Goal: Information Seeking & Learning: Learn about a topic

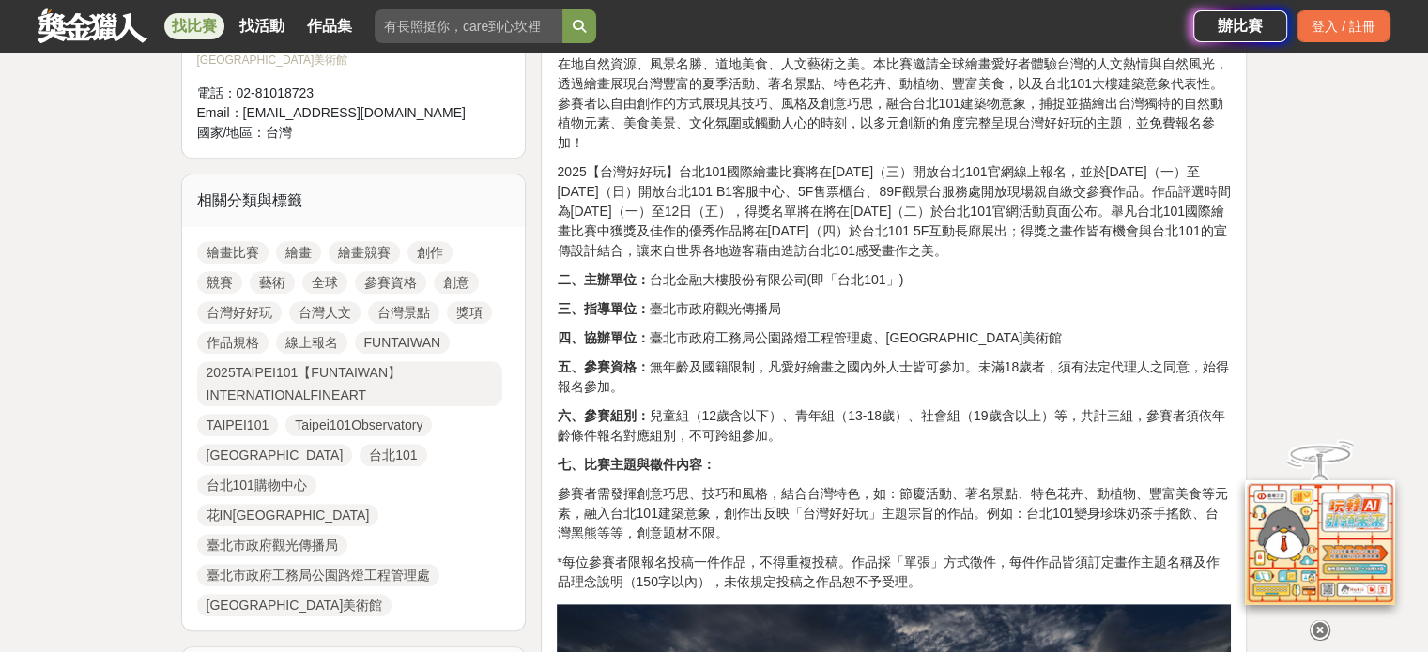
scroll to position [751, 0]
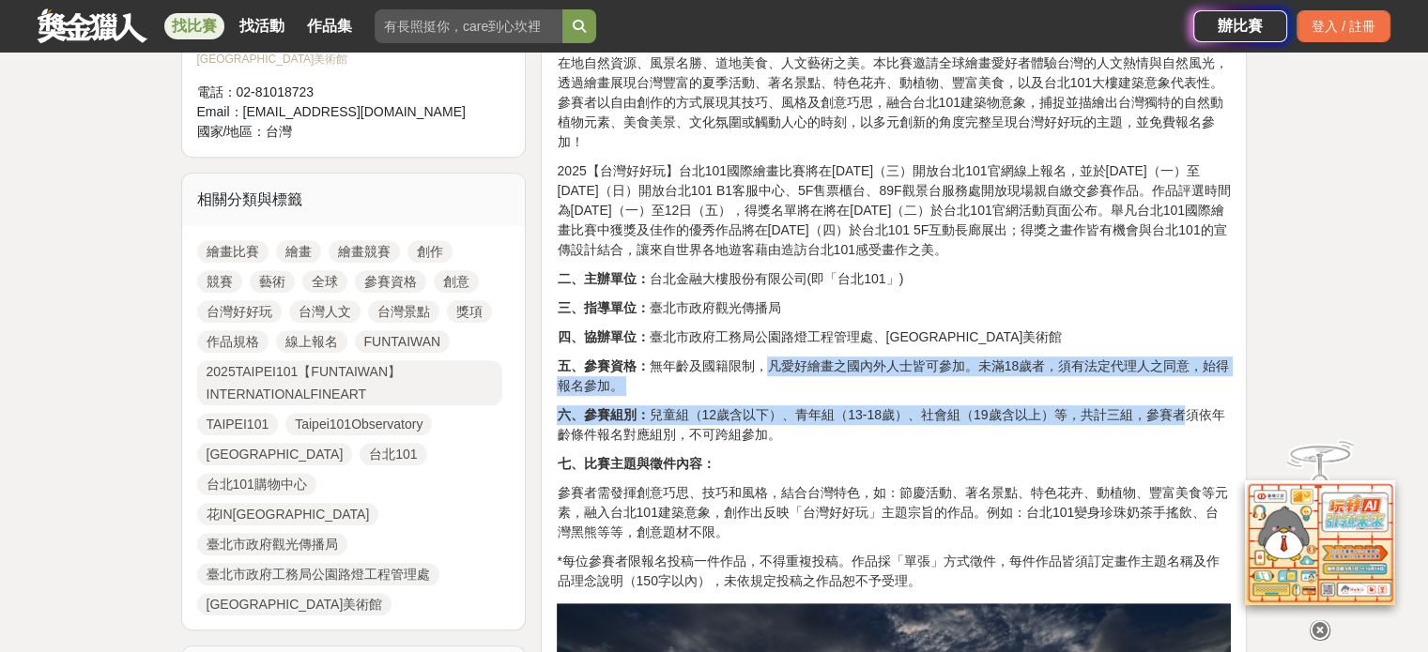
drag, startPoint x: 775, startPoint y: 342, endPoint x: 1169, endPoint y: 387, distance: 396.9
click at [1168, 406] on p "六、參賽組別： 兒童組（12歲含以下）、青年組（13-18歲）、社會組（19歲含以上）等，共計三組，參賽者須依年齡條件報名對應組別，不可跨組參加。" at bounding box center [894, 425] width 674 height 39
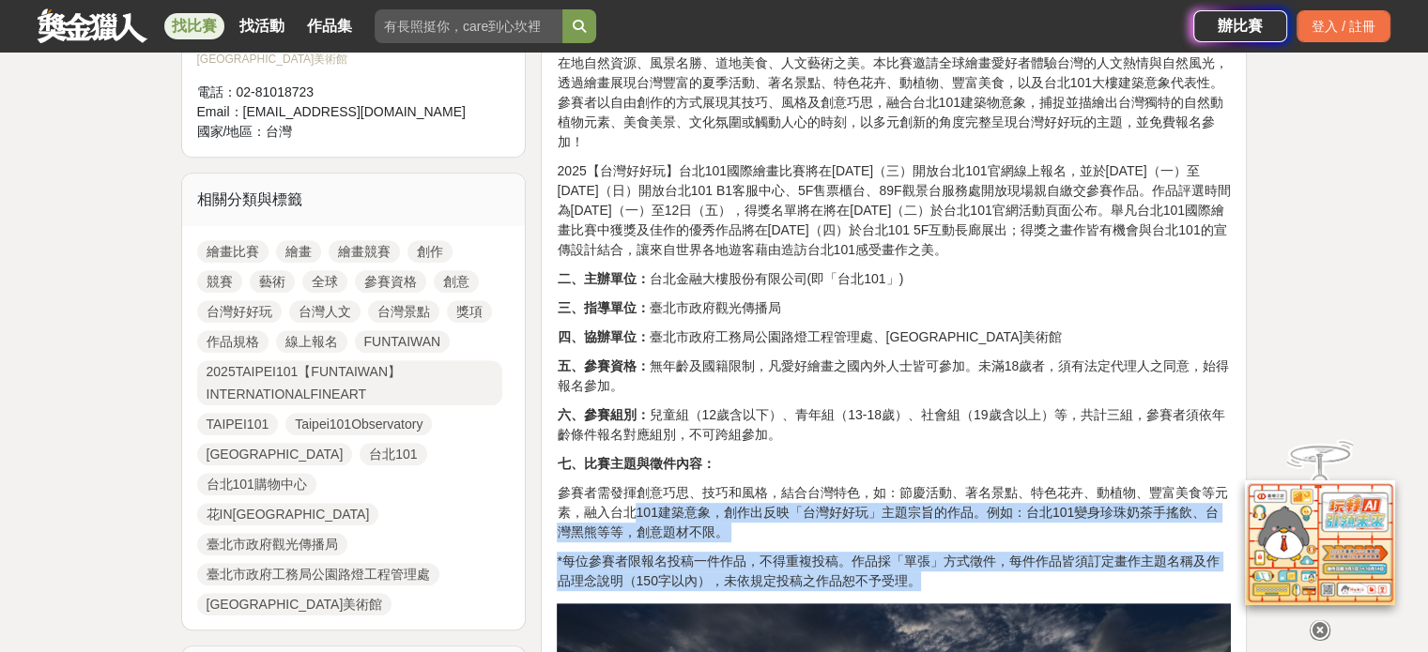
drag, startPoint x: 637, startPoint y: 485, endPoint x: 978, endPoint y: 552, distance: 348.2
click at [976, 552] on p "*每位參賽者限報名投稿一件作品，不得重複投稿。作品採「單張」方式徵件，每件作品皆須訂定畫作主題名稱及作品理念說明（150字以內），未依規定投稿之作品恕不予受理。" at bounding box center [894, 571] width 674 height 39
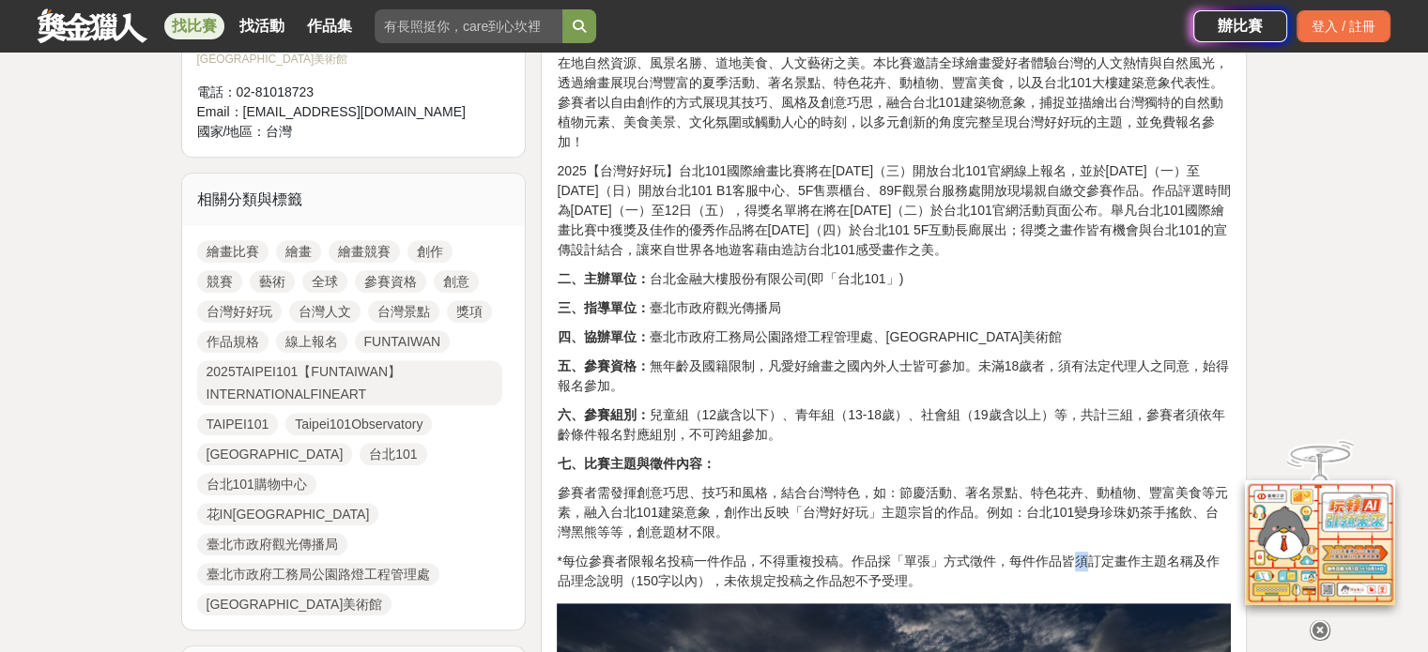
drag, startPoint x: 1072, startPoint y: 537, endPoint x: 1085, endPoint y: 534, distance: 13.4
click at [1085, 552] on p "*每位參賽者限報名投稿一件作品，不得重複投稿。作品採「單張」方式徵件，每件作品皆須訂定畫作主題名稱及作品理念說明（150字以內），未依規定投稿之作品恕不予受理。" at bounding box center [894, 571] width 674 height 39
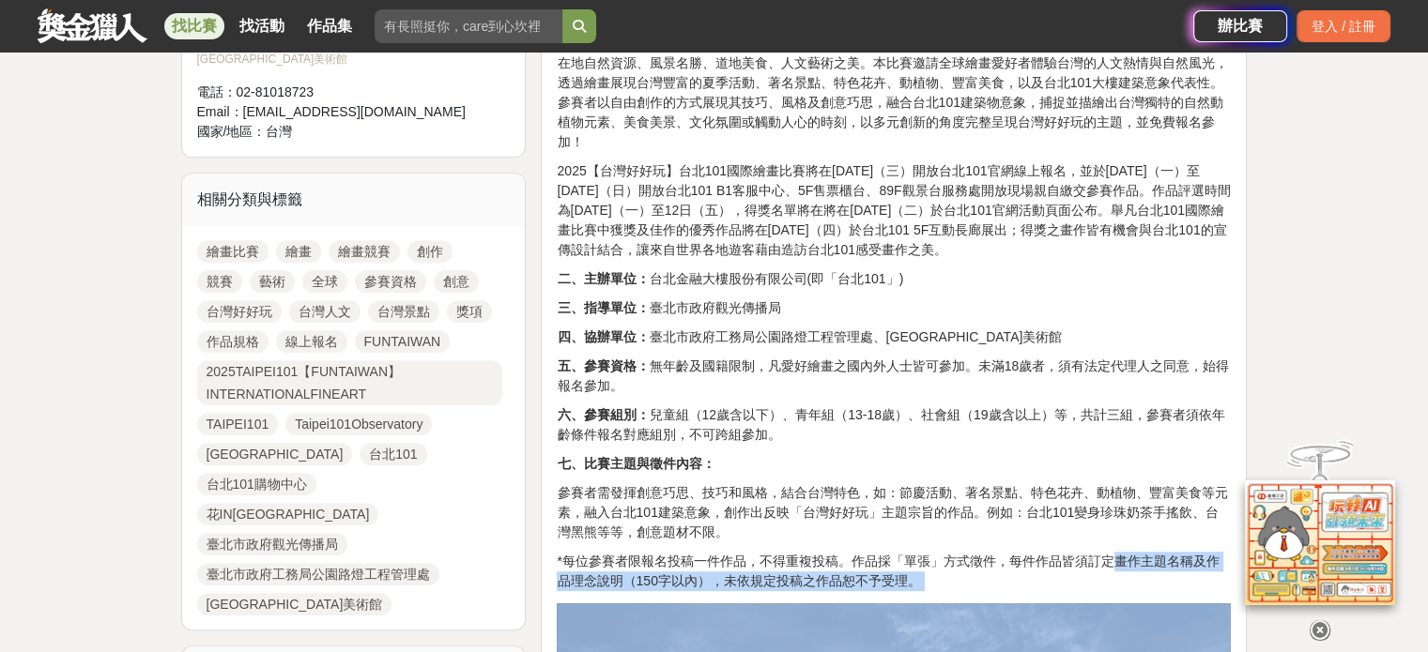
drag, startPoint x: 1112, startPoint y: 527, endPoint x: 645, endPoint y: 571, distance: 469.6
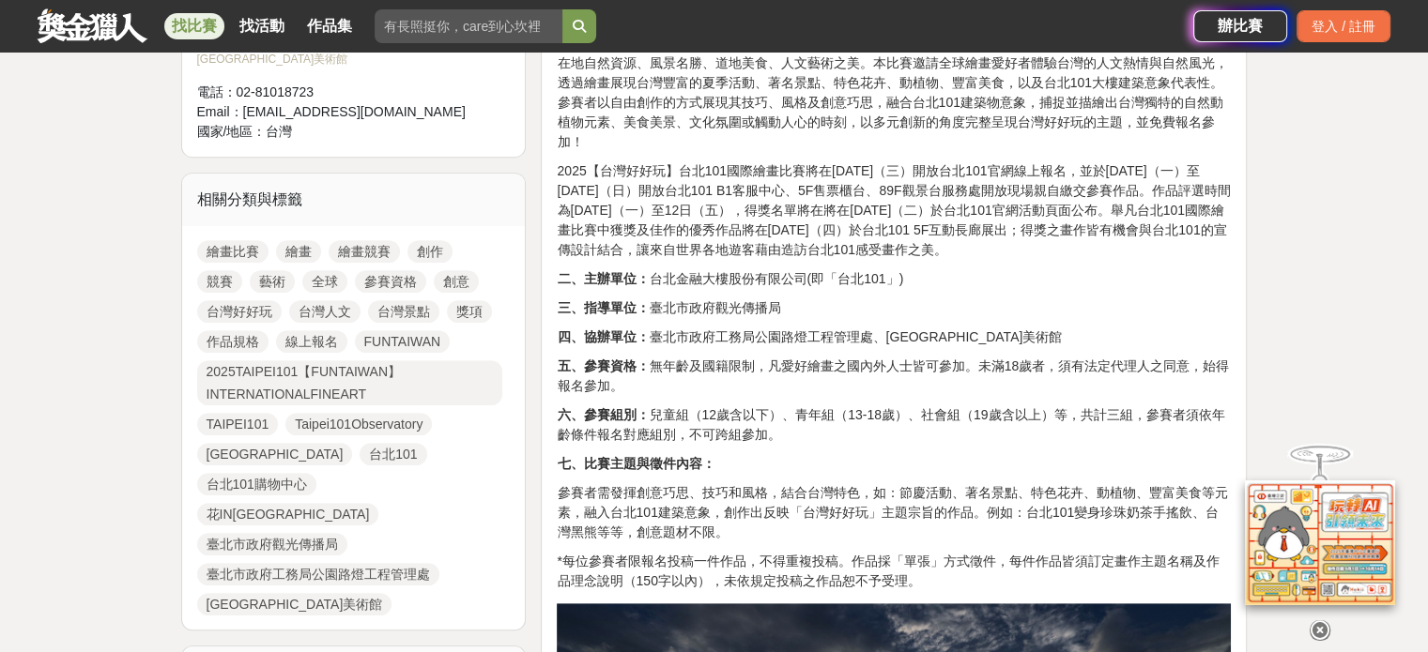
click at [653, 552] on p "*每位參賽者限報名投稿一件作品，不得重複投稿。作品採「單張」方式徵件，每件作品皆須訂定畫作主題名稱及作品理念說明（150字以內），未依規定投稿之作品恕不予受理。" at bounding box center [894, 571] width 674 height 39
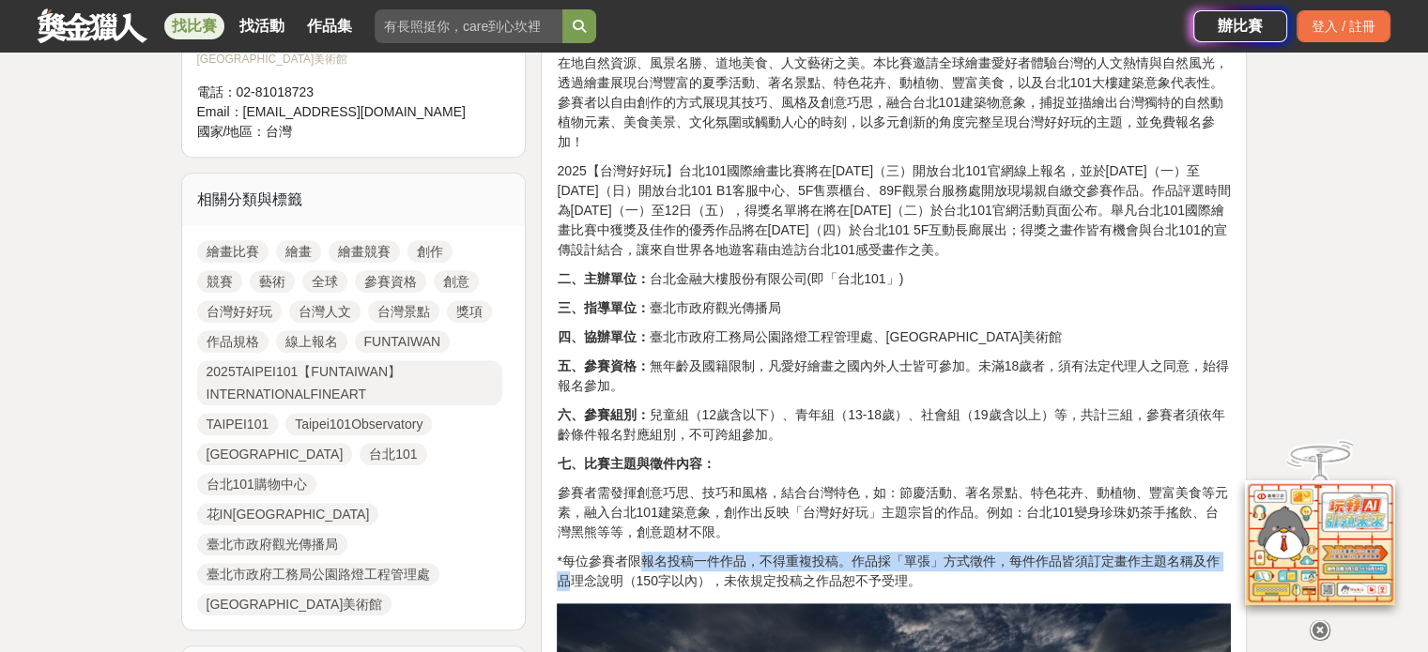
drag, startPoint x: 569, startPoint y: 555, endPoint x: 687, endPoint y: 540, distance: 119.2
click at [671, 552] on p "*每位參賽者限報名投稿一件作品，不得重複投稿。作品採「單張」方式徵件，每件作品皆須訂定畫作主題名稱及作品理念說明（150字以內），未依規定投稿之作品恕不予受理。" at bounding box center [894, 571] width 674 height 39
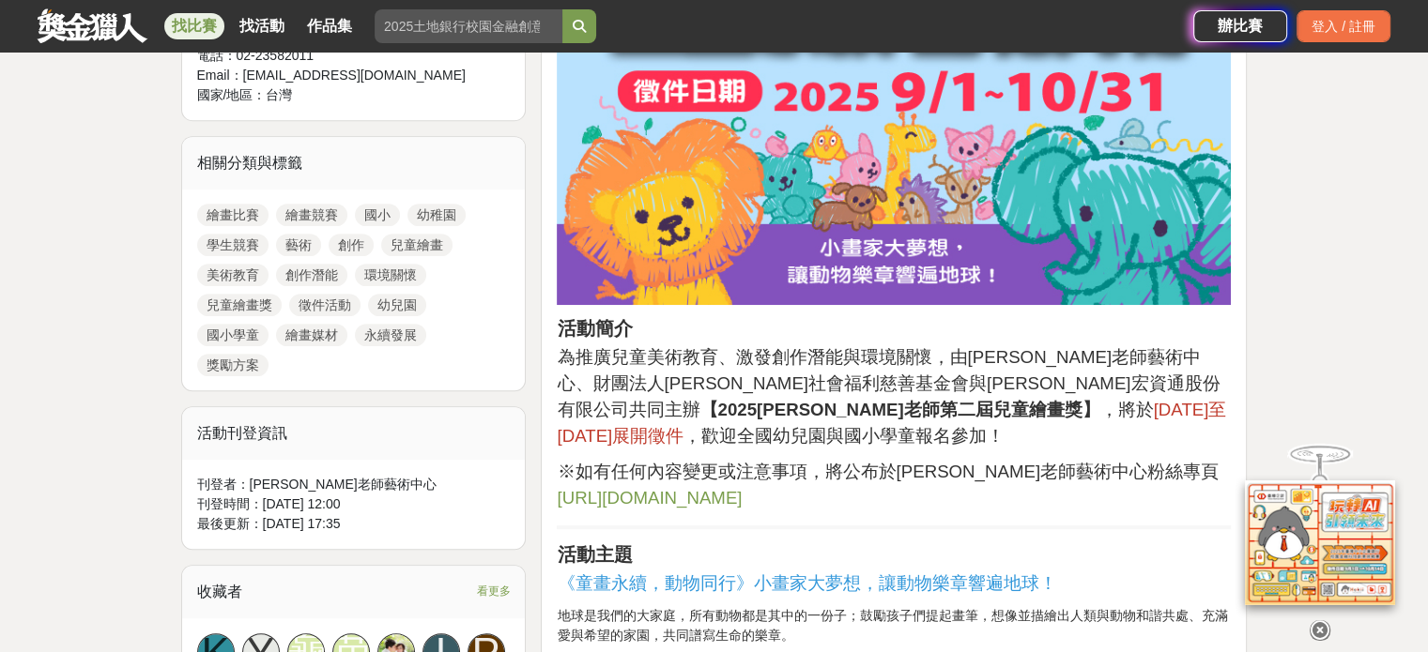
scroll to position [1033, 0]
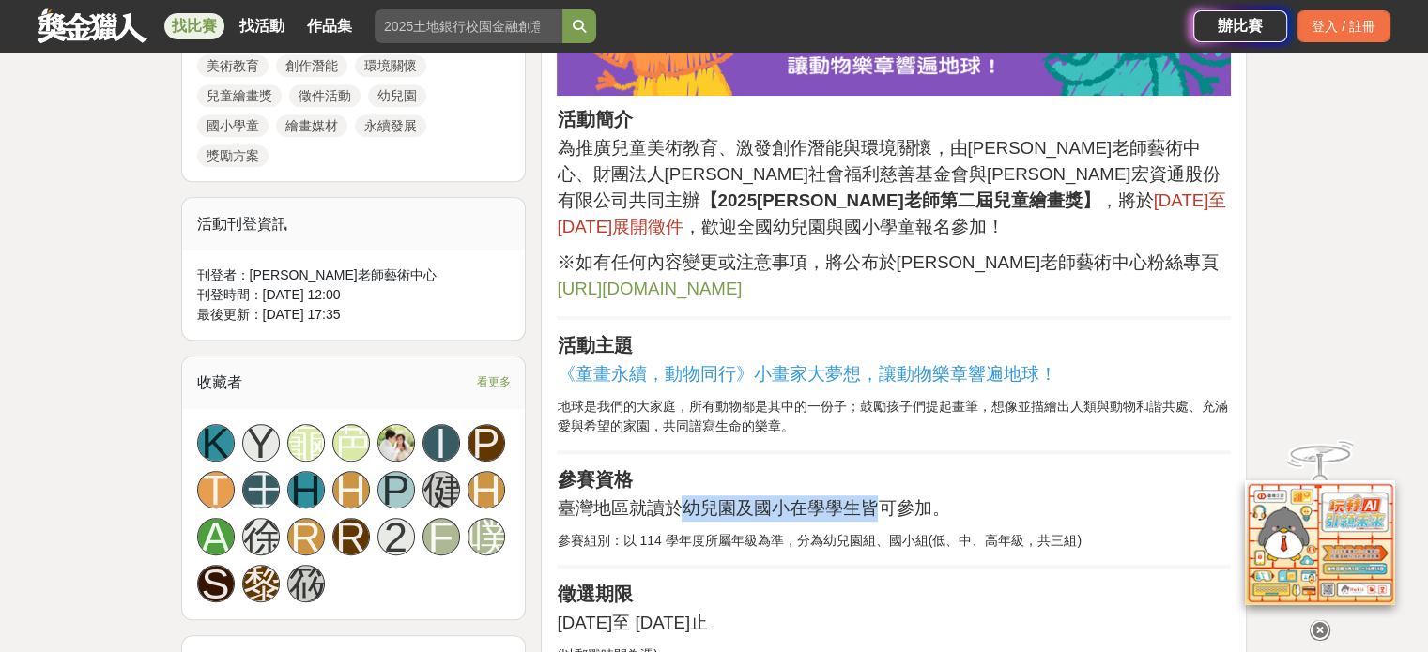
drag, startPoint x: 682, startPoint y: 492, endPoint x: 822, endPoint y: 472, distance: 142.2
click at [810, 499] on span "臺灣地區就讀於幼兒園及國小在學學生皆可參加。" at bounding box center [753, 509] width 392 height 20
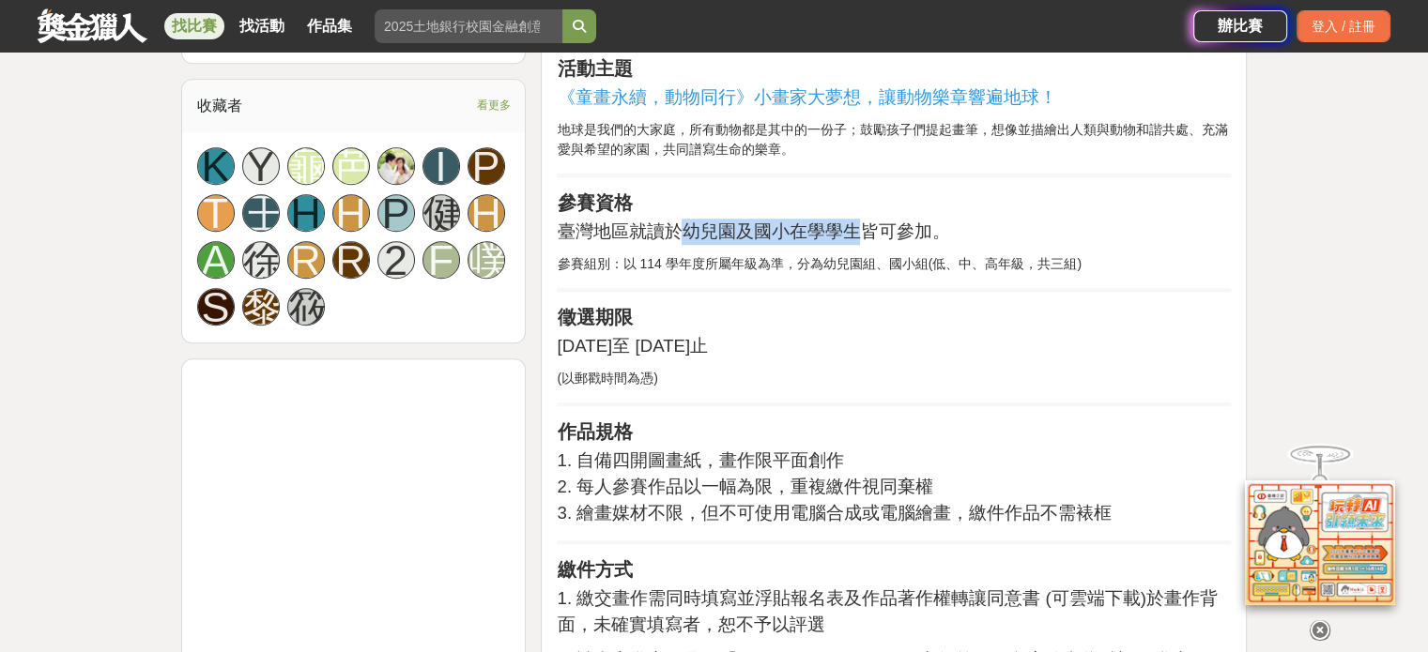
scroll to position [1314, 0]
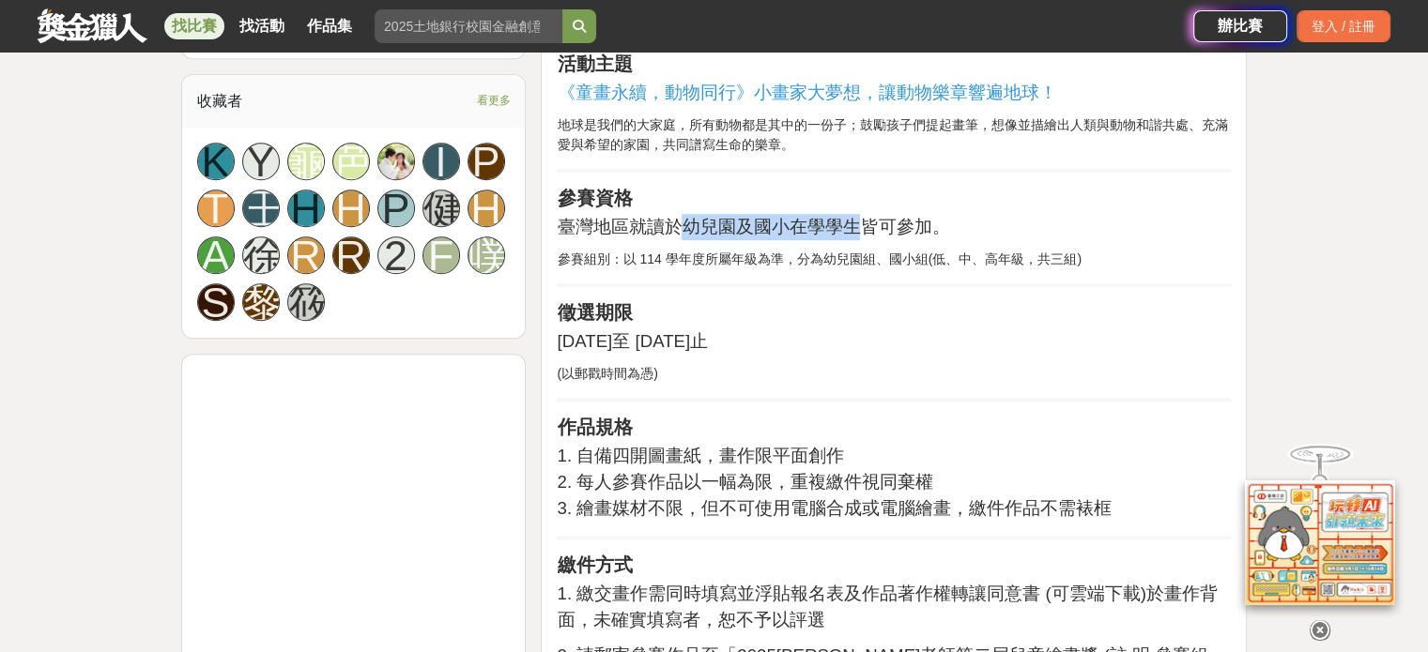
drag, startPoint x: 606, startPoint y: 423, endPoint x: 871, endPoint y: 416, distance: 265.8
click at [871, 443] on p "1. 自備四開圖畫紙，畫作限平面創作 2. 每人參賽作品以一幅為限，重複繳件視同棄權 3. 繪畫媒材不限，但不可使用電腦合成或電腦繪畫，繳件作品不需裱框" at bounding box center [894, 482] width 674 height 79
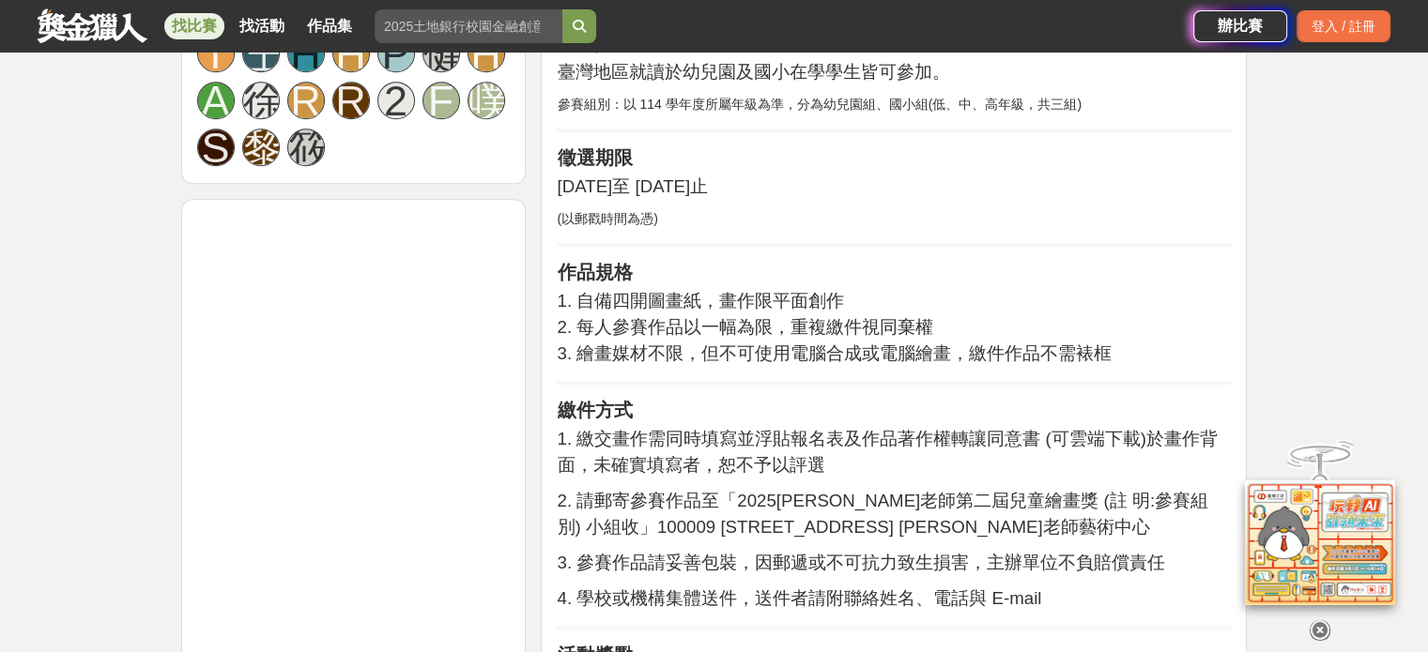
scroll to position [1502, 0]
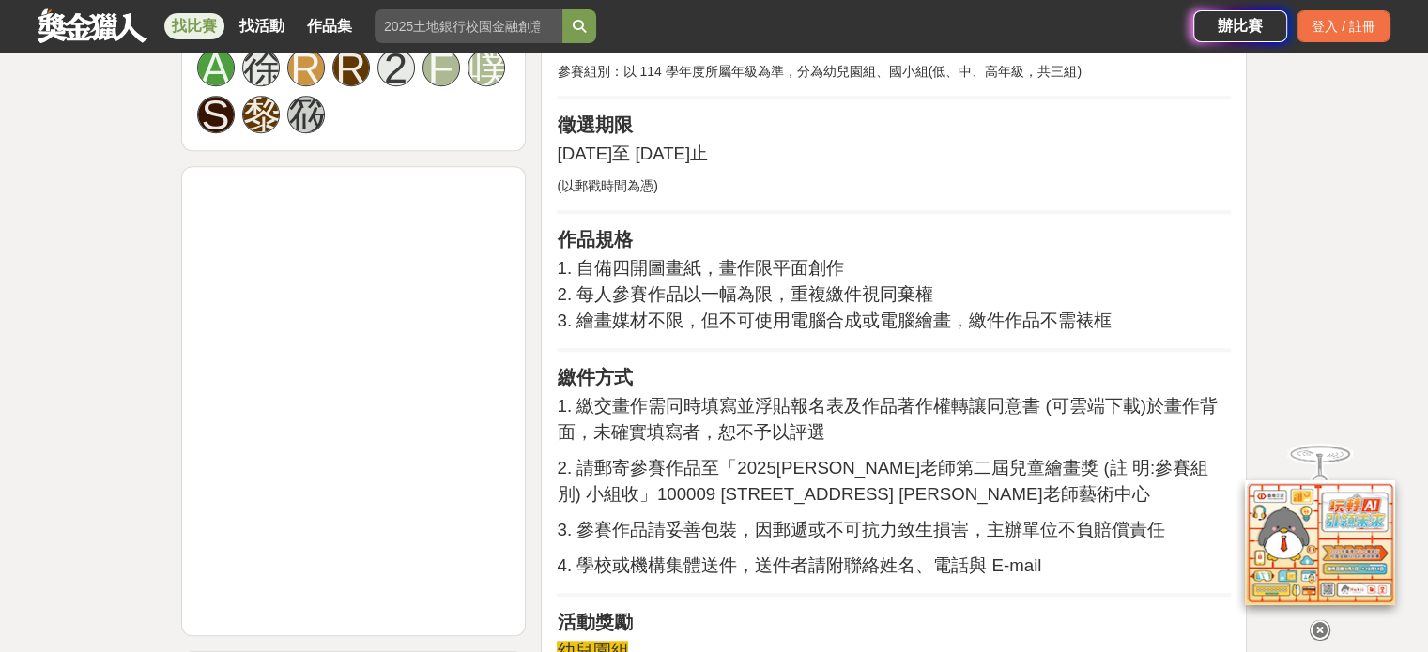
drag, startPoint x: 596, startPoint y: 364, endPoint x: 889, endPoint y: 396, distance: 294.6
click at [889, 396] on p "1. 繳交畫作需同時填寫並浮貼報名表及作品著作權轉讓同意書 (可雲端下載)於畫作背面，未確實填寫者，恕不予以評選" at bounding box center [894, 419] width 674 height 53
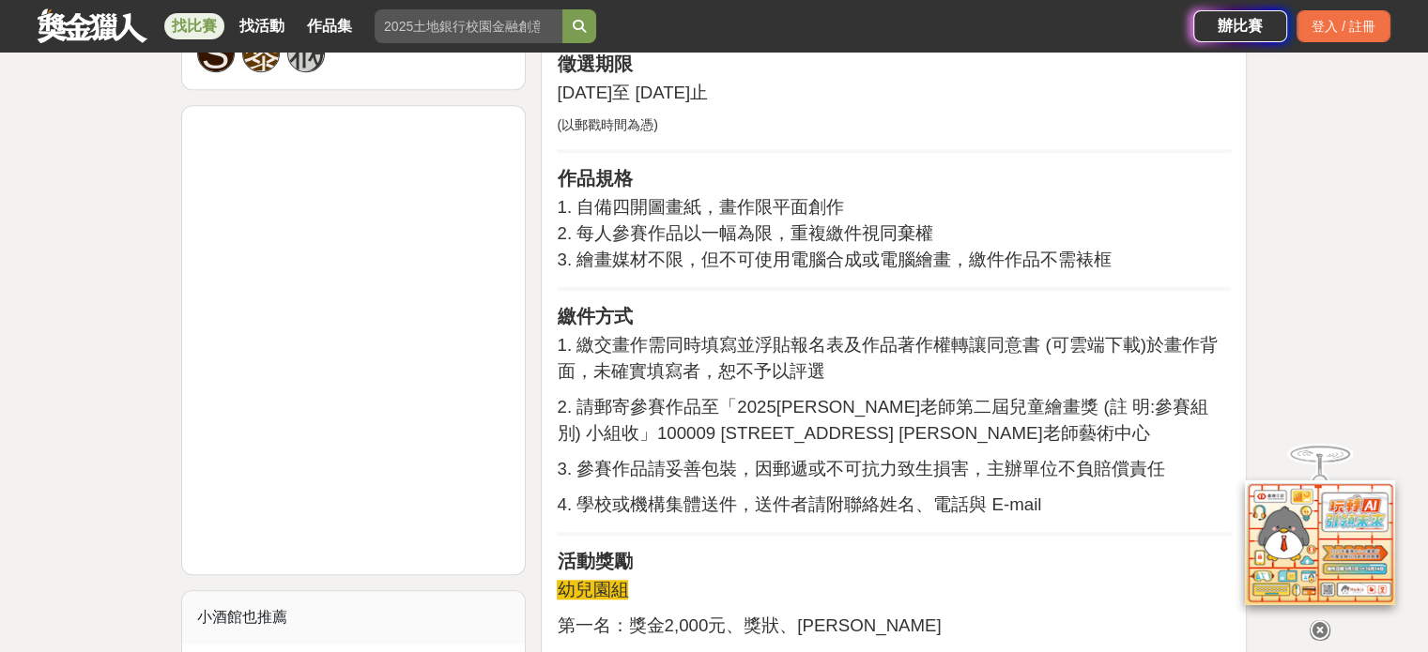
scroll to position [1878, 0]
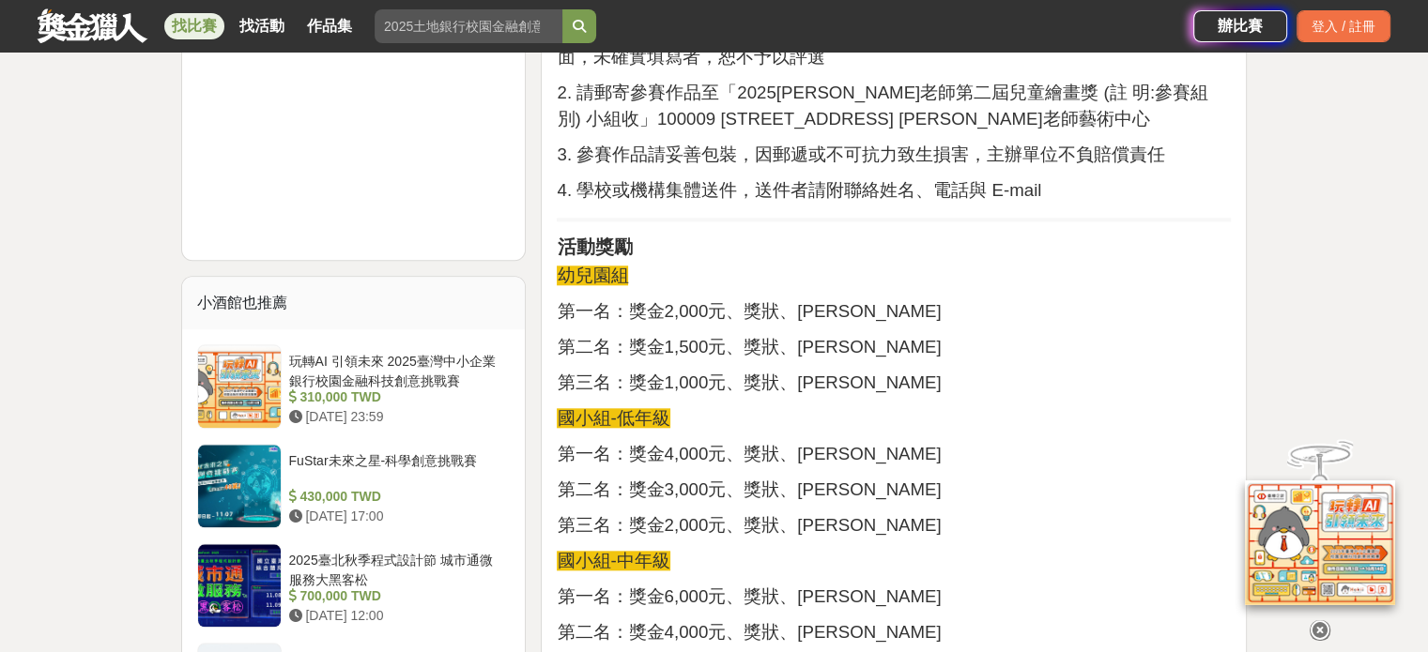
click at [635, 444] on span "第一名：獎金4,000元、獎狀、[PERSON_NAME]" at bounding box center [749, 454] width 384 height 20
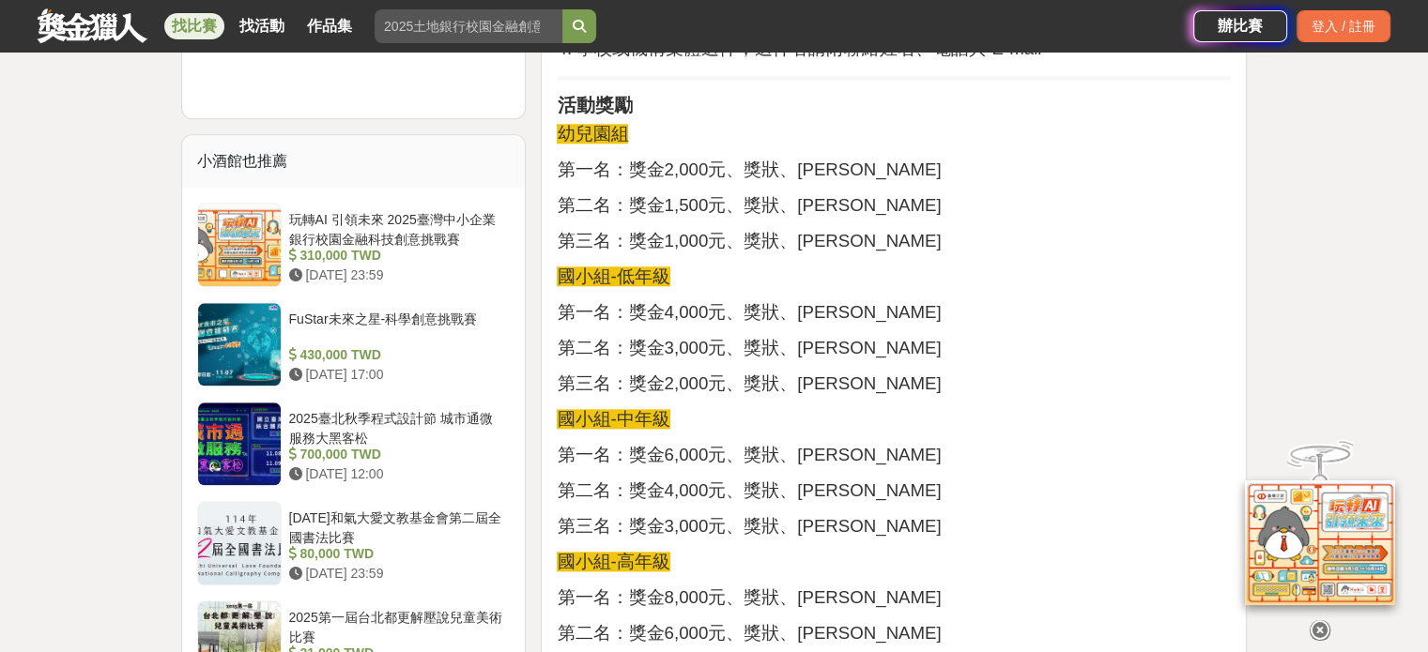
scroll to position [2065, 0]
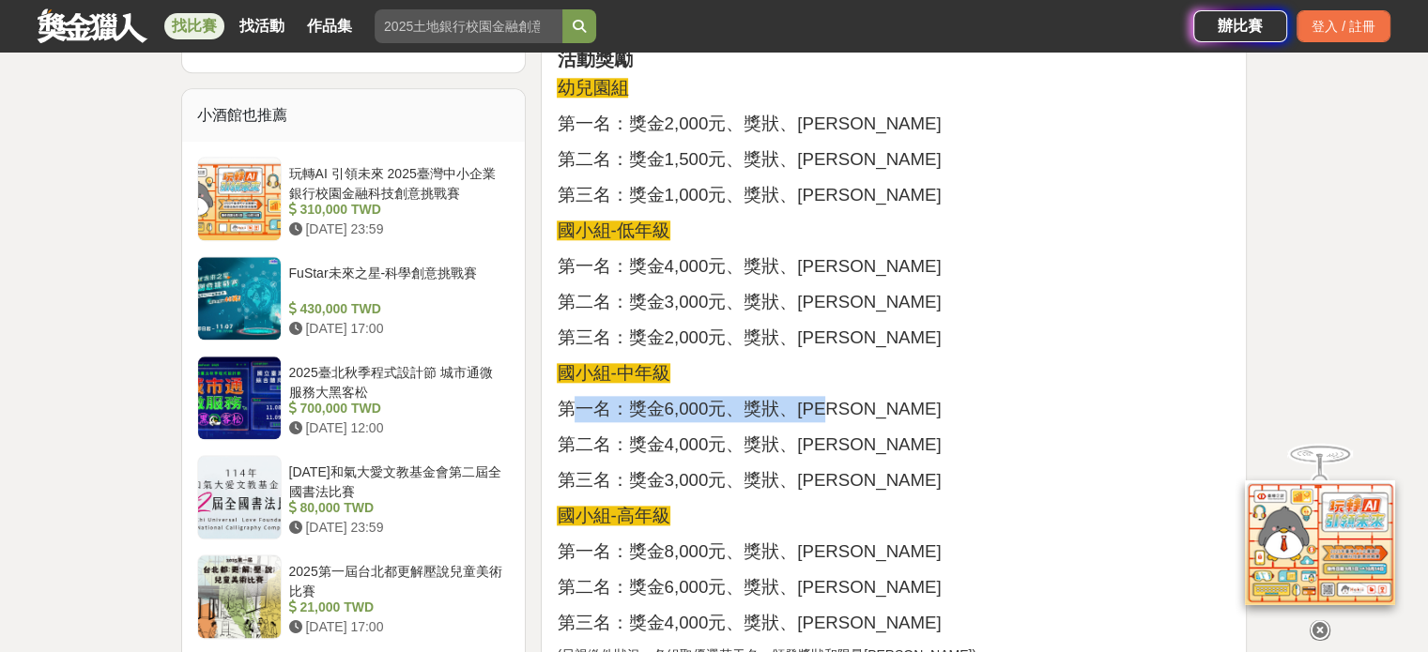
drag, startPoint x: 569, startPoint y: 385, endPoint x: 878, endPoint y: 382, distance: 308.9
click at [878, 396] on p "第一名：獎金6,000元、獎狀、[PERSON_NAME]" at bounding box center [894, 409] width 674 height 26
click at [879, 396] on p "第一名：獎金6,000元、獎狀、[PERSON_NAME]" at bounding box center [894, 409] width 674 height 26
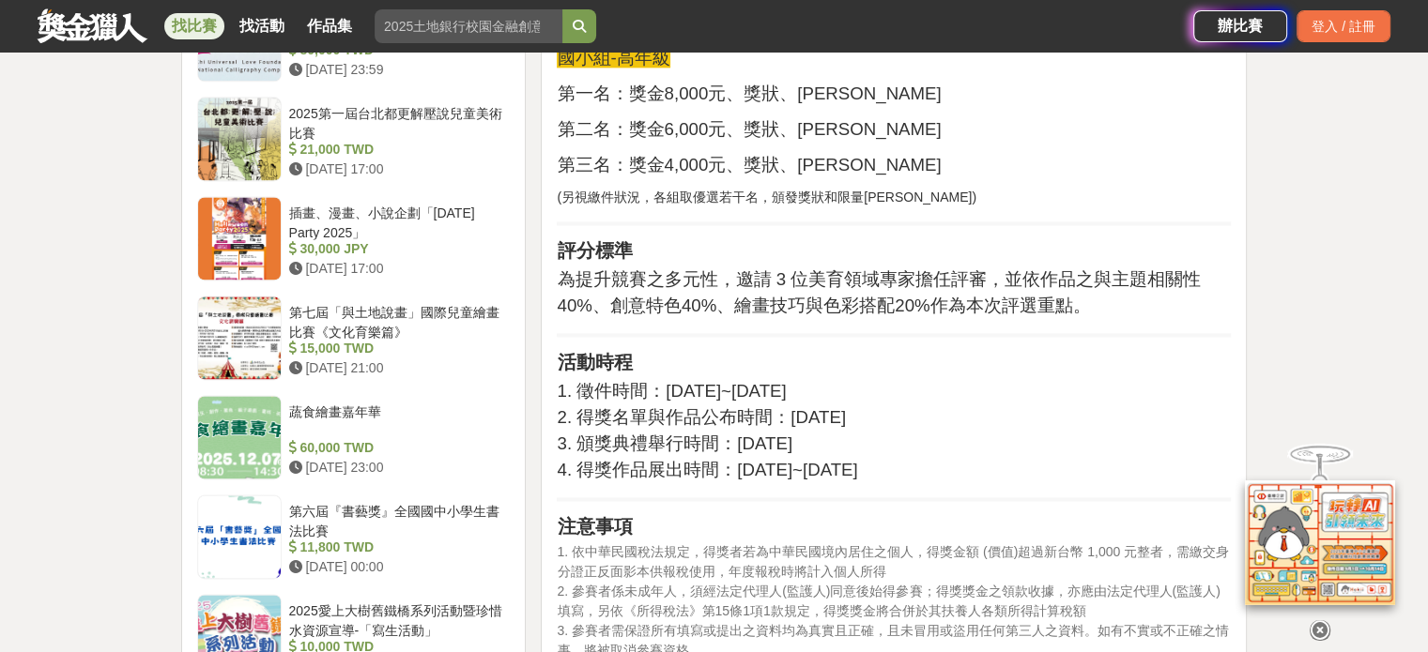
scroll to position [2535, 0]
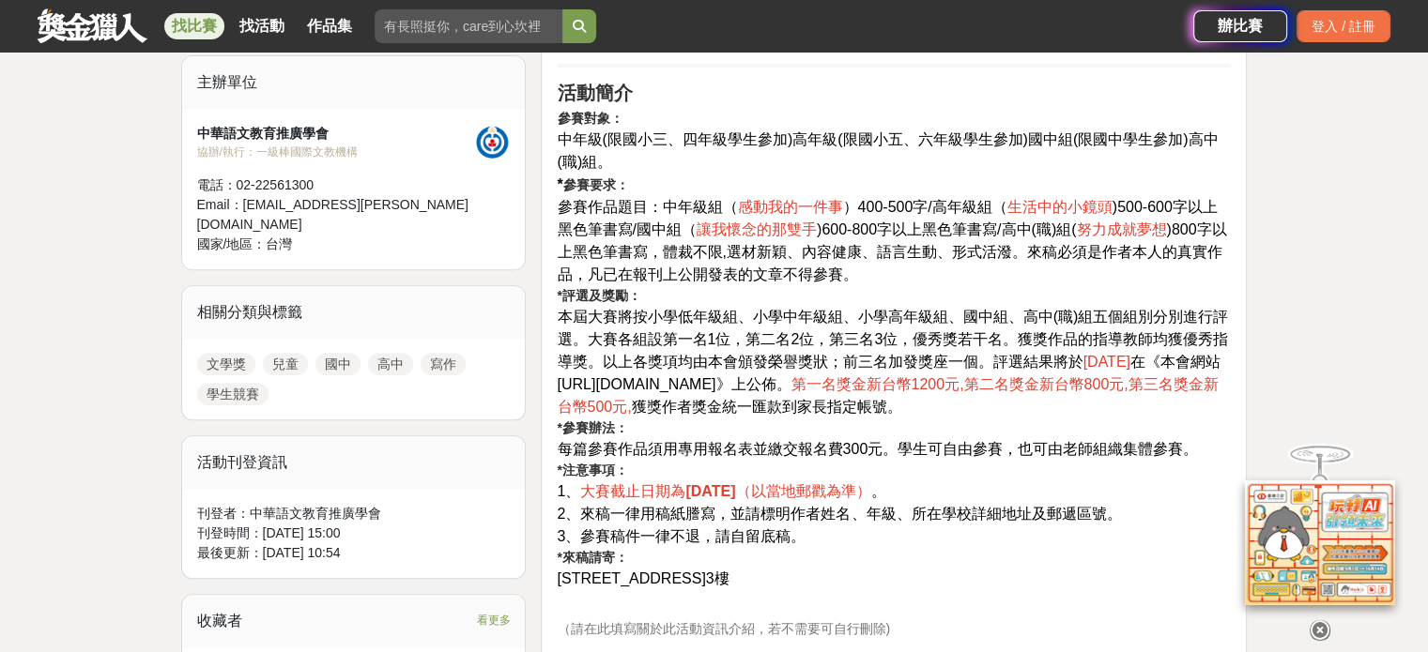
scroll to position [657, 0]
